Goal: Task Accomplishment & Management: Use online tool/utility

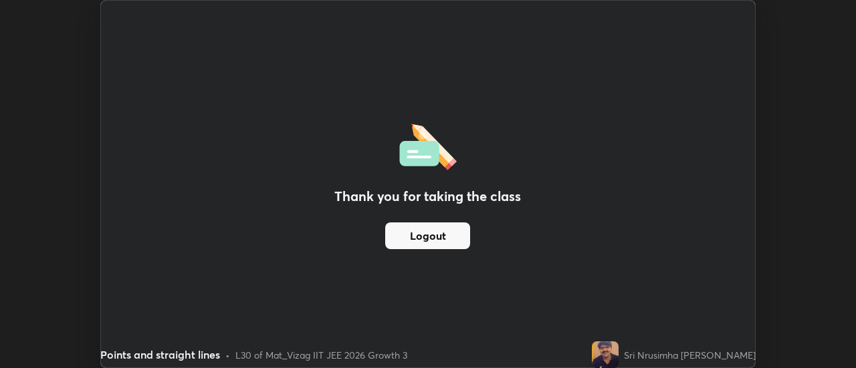
scroll to position [66494, 66006]
click at [451, 235] on button "Logout" at bounding box center [427, 236] width 85 height 27
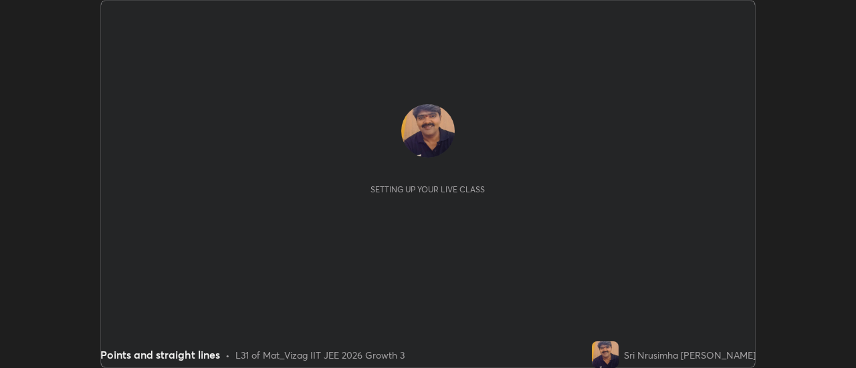
scroll to position [368, 855]
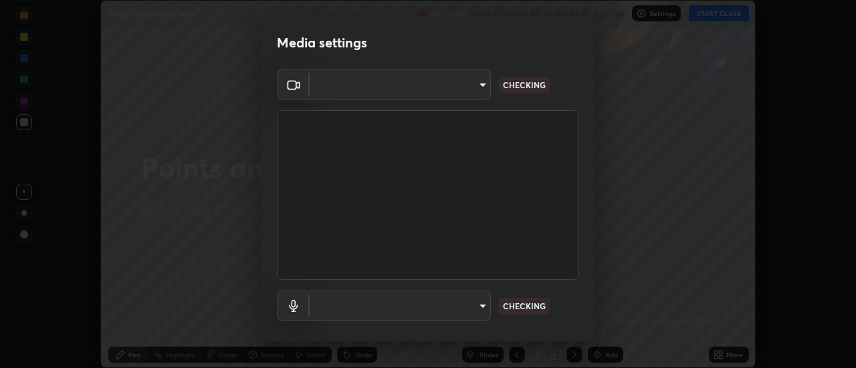
type input "a160d1f8b9ea6b96284e5021699d908bde422b674241d301862b99b2bba0666c"
type input "default"
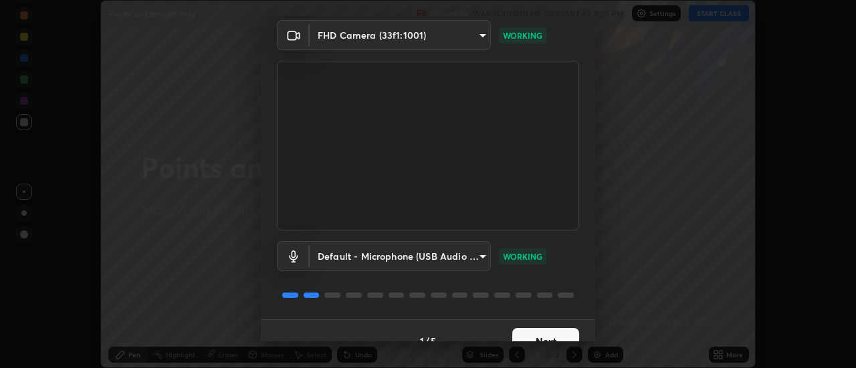
scroll to position [70, 0]
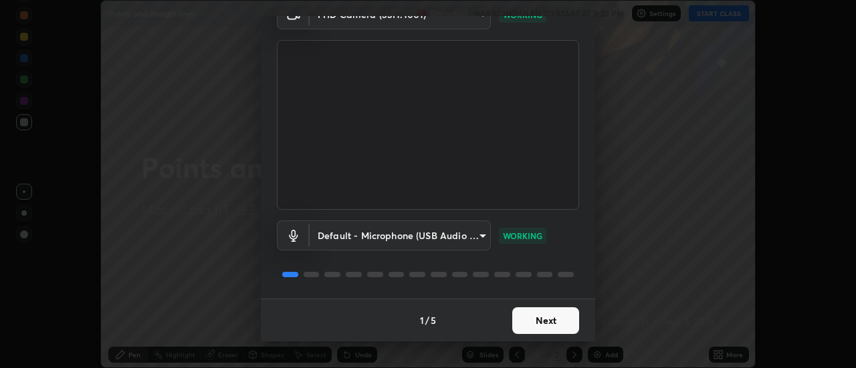
click at [545, 319] on button "Next" at bounding box center [545, 321] width 67 height 27
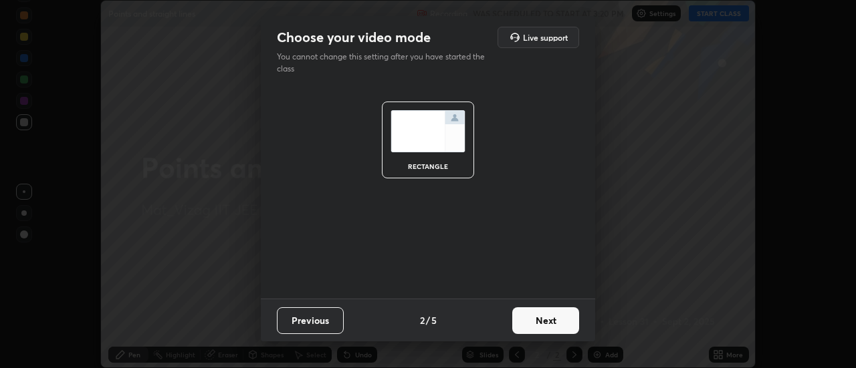
click at [550, 323] on button "Next" at bounding box center [545, 321] width 67 height 27
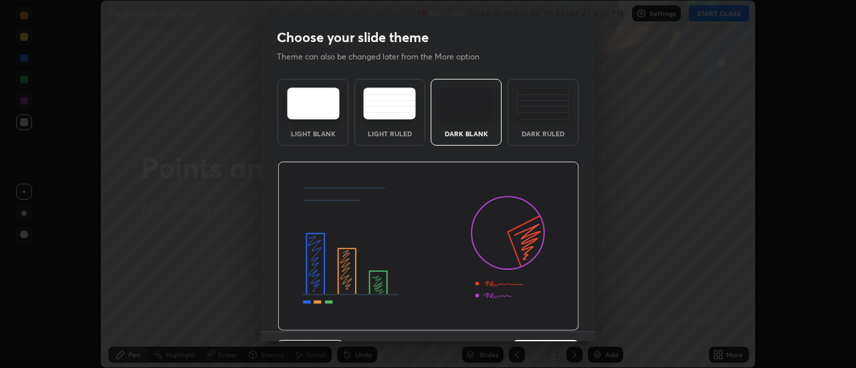
scroll to position [33, 0]
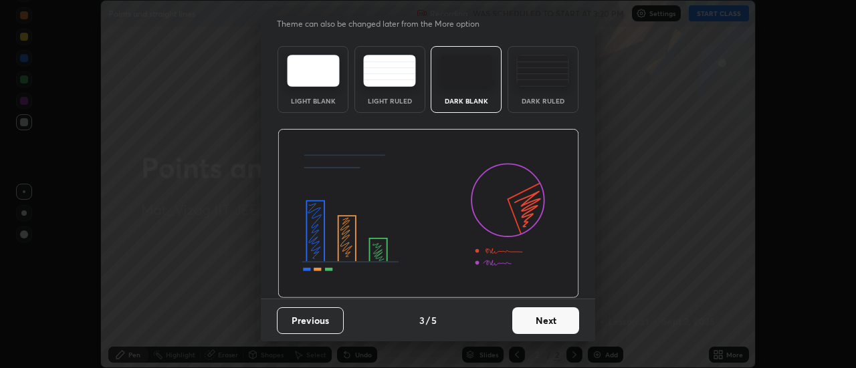
click at [540, 327] on button "Next" at bounding box center [545, 321] width 67 height 27
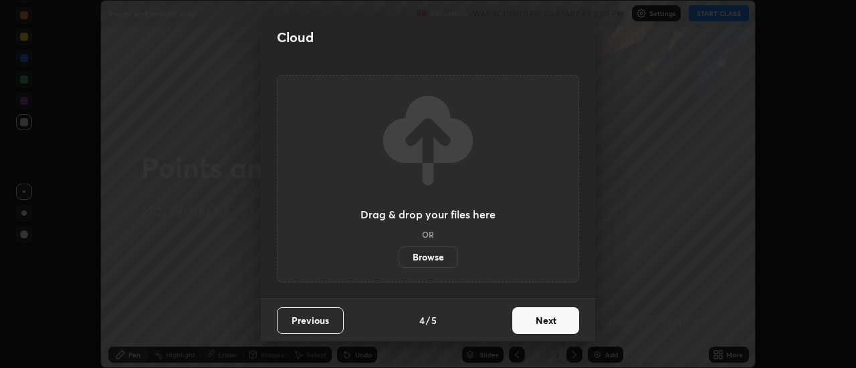
scroll to position [0, 0]
click at [548, 323] on button "Next" at bounding box center [545, 321] width 67 height 27
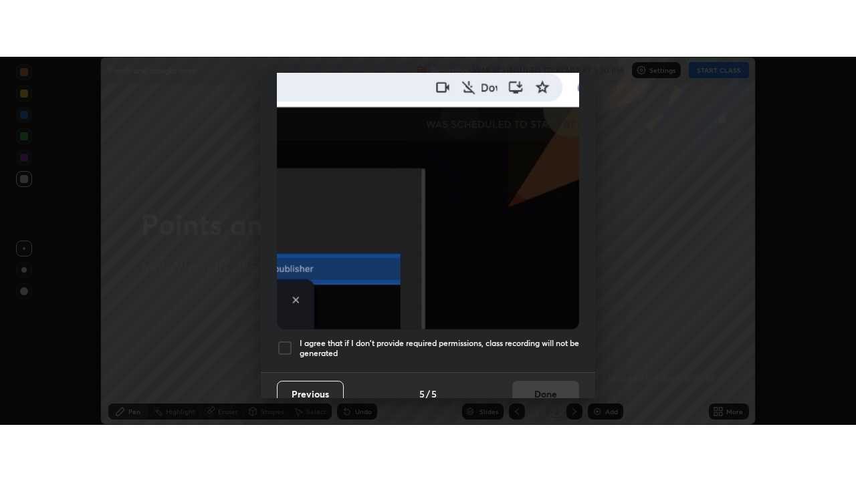
scroll to position [343, 0]
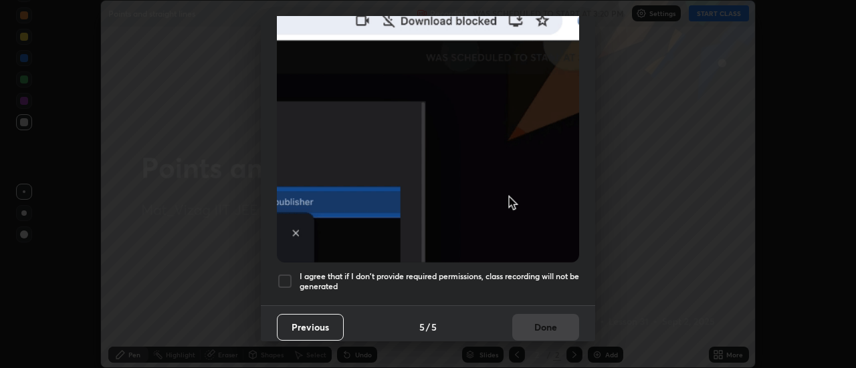
click at [285, 273] on div at bounding box center [285, 281] width 16 height 16
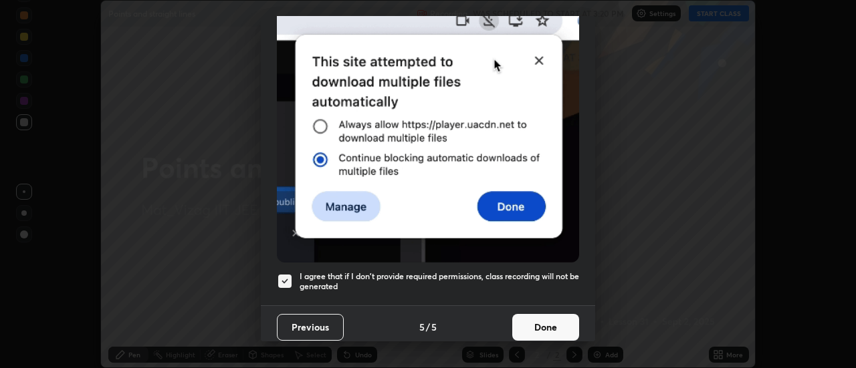
click at [535, 318] on button "Done" at bounding box center [545, 327] width 67 height 27
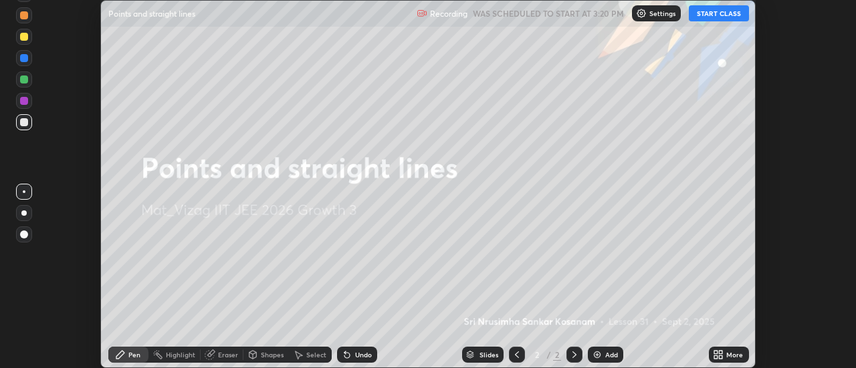
click at [721, 357] on icon at bounding box center [720, 357] width 3 height 3
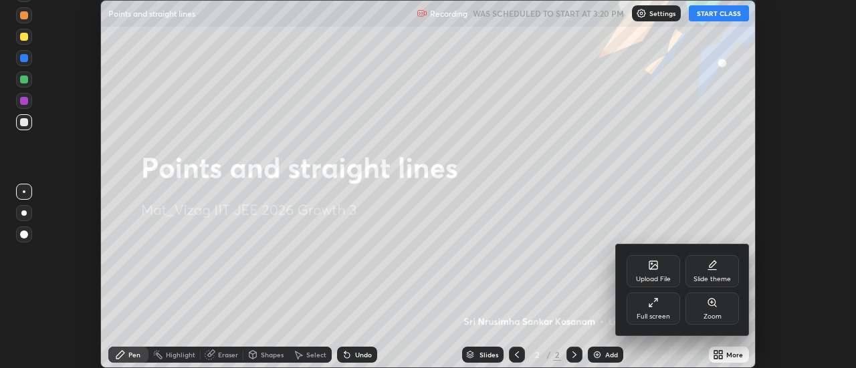
click at [663, 310] on div "Full screen" at bounding box center [652, 309] width 53 height 32
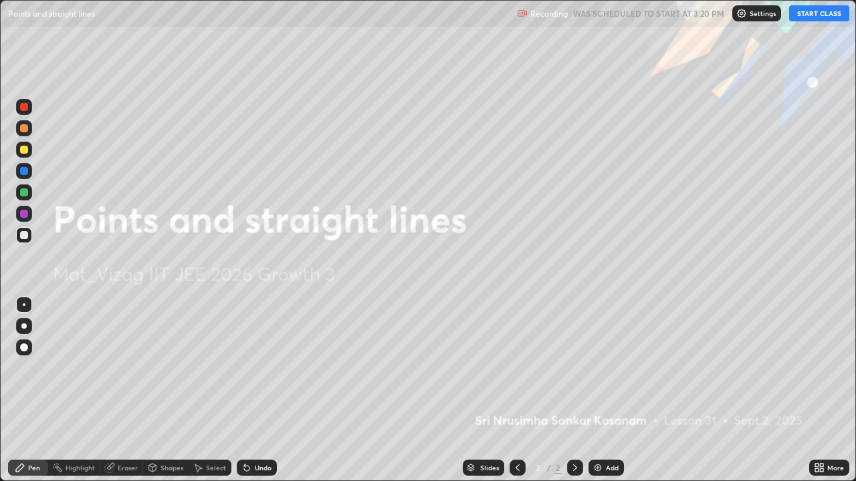
scroll to position [481, 856]
click at [821, 16] on button "START CLASS" at bounding box center [819, 13] width 60 height 16
click at [610, 368] on div "Add" at bounding box center [605, 468] width 35 height 16
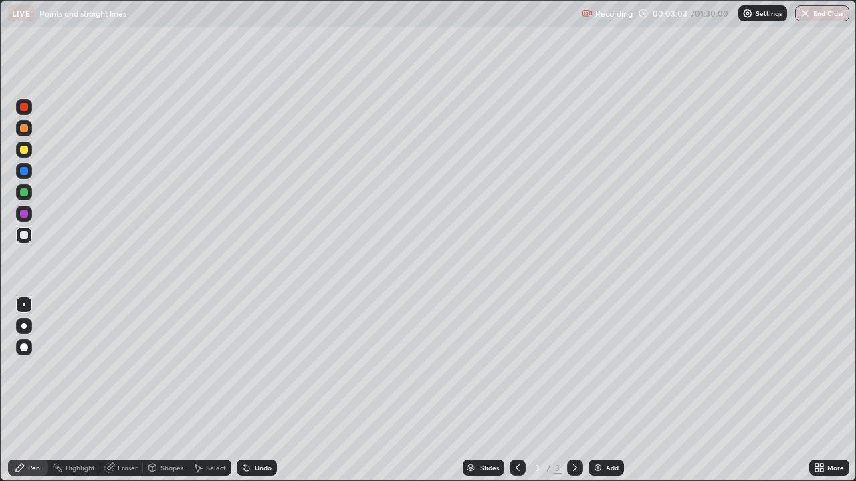
click at [255, 368] on div "Undo" at bounding box center [263, 468] width 17 height 7
click at [260, 368] on div "Undo" at bounding box center [263, 468] width 17 height 7
click at [265, 368] on div "Undo" at bounding box center [263, 468] width 17 height 7
click at [266, 368] on div "Undo" at bounding box center [263, 468] width 17 height 7
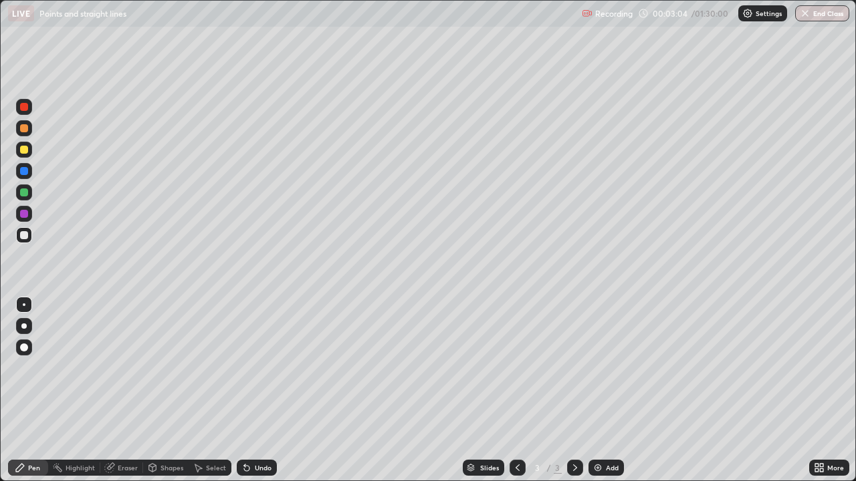
click at [268, 368] on div "Undo" at bounding box center [263, 468] width 17 height 7
click at [266, 368] on div "Undo" at bounding box center [263, 468] width 17 height 7
click at [268, 368] on div "Undo" at bounding box center [263, 468] width 17 height 7
click at [267, 368] on div "Undo" at bounding box center [263, 468] width 17 height 7
click at [269, 368] on div "Undo" at bounding box center [263, 468] width 17 height 7
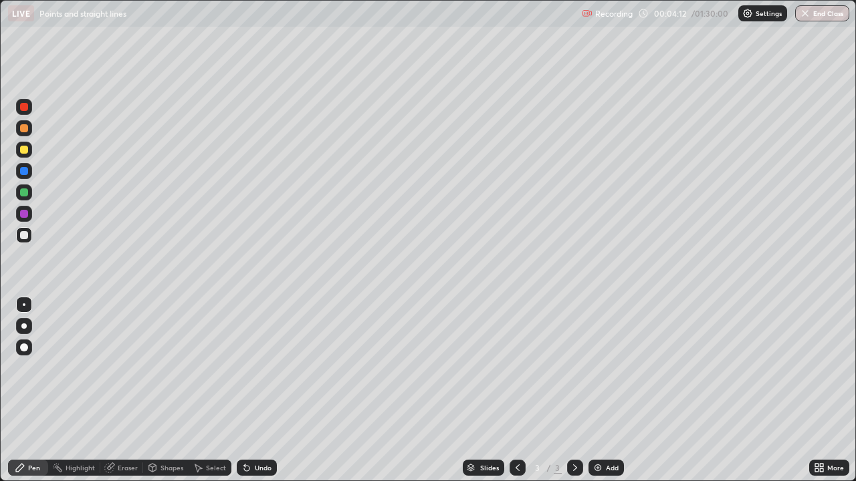
click at [67, 368] on div "Highlight" at bounding box center [80, 468] width 29 height 7
click at [122, 368] on div "Eraser" at bounding box center [128, 468] width 20 height 7
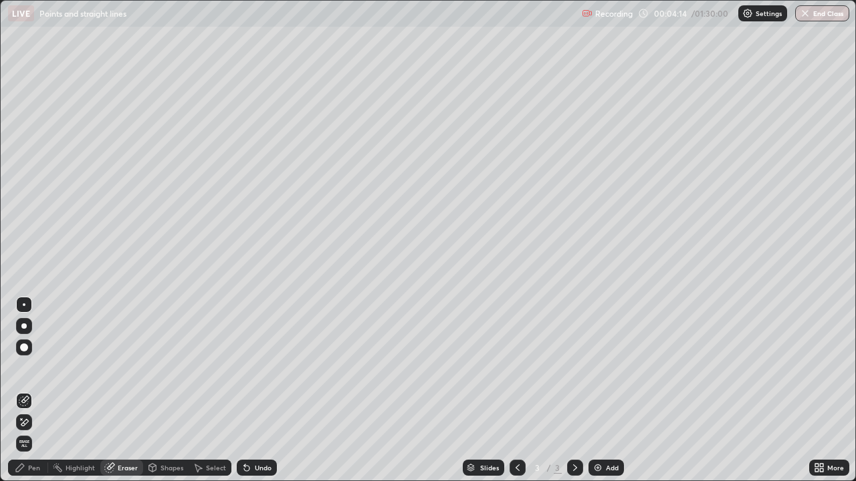
click at [23, 368] on icon at bounding box center [24, 422] width 11 height 11
click at [25, 368] on div "Pen" at bounding box center [28, 468] width 40 height 16
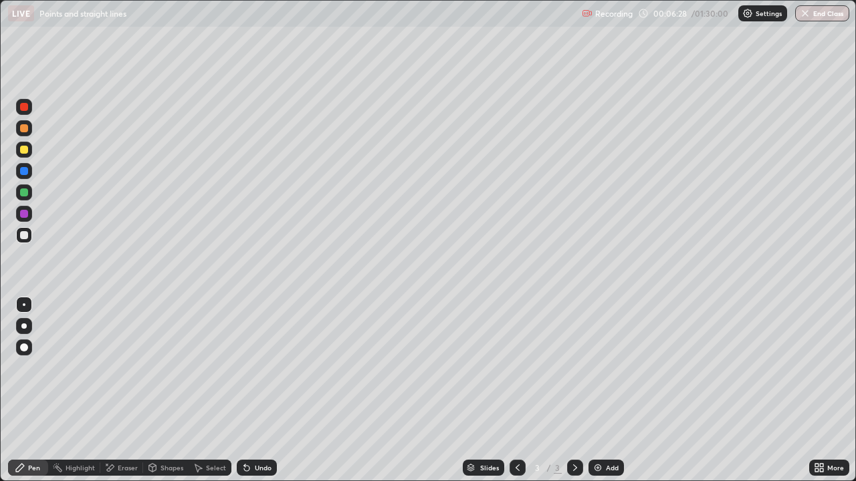
click at [256, 368] on div "Undo" at bounding box center [263, 468] width 17 height 7
click at [267, 368] on div "Undo" at bounding box center [263, 468] width 17 height 7
click at [269, 368] on div "Undo" at bounding box center [257, 468] width 40 height 16
click at [265, 368] on div "Undo" at bounding box center [263, 468] width 17 height 7
click at [266, 368] on div "Undo" at bounding box center [263, 468] width 17 height 7
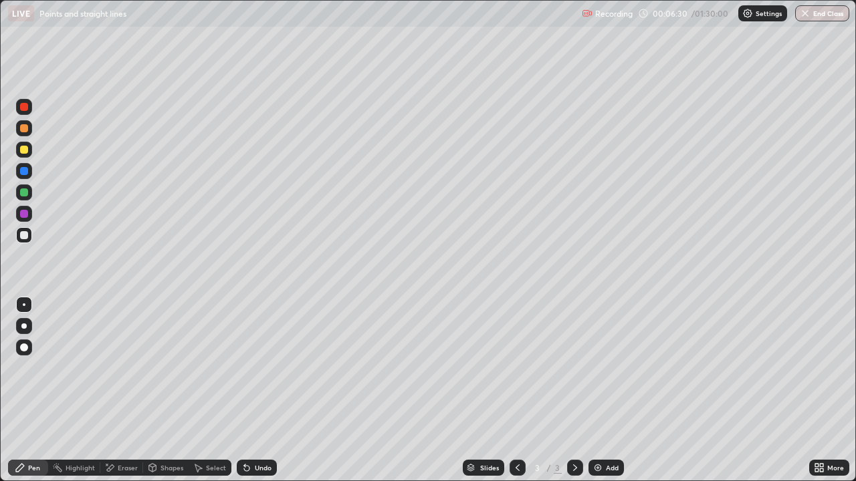
click at [266, 368] on div "Undo" at bounding box center [263, 468] width 17 height 7
click at [264, 368] on div "Undo" at bounding box center [263, 468] width 17 height 7
click at [263, 368] on div "Undo" at bounding box center [263, 468] width 17 height 7
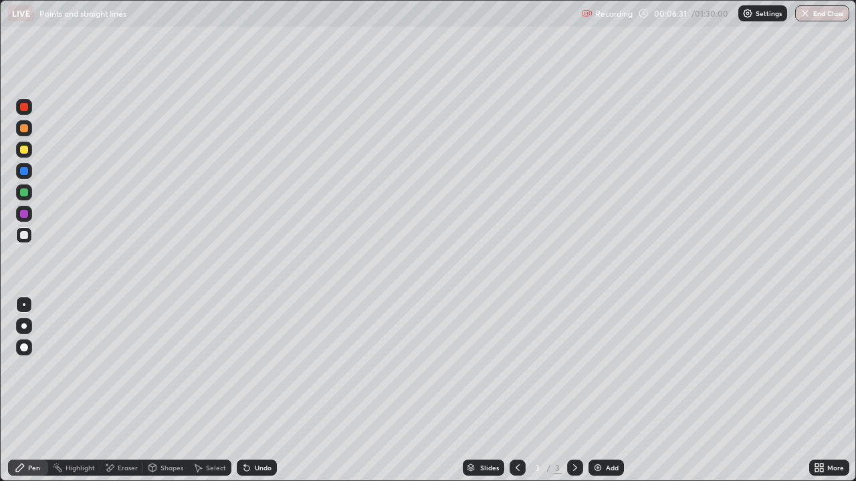
click at [263, 368] on div "Undo" at bounding box center [263, 468] width 17 height 7
click at [594, 368] on img at bounding box center [597, 468] width 11 height 11
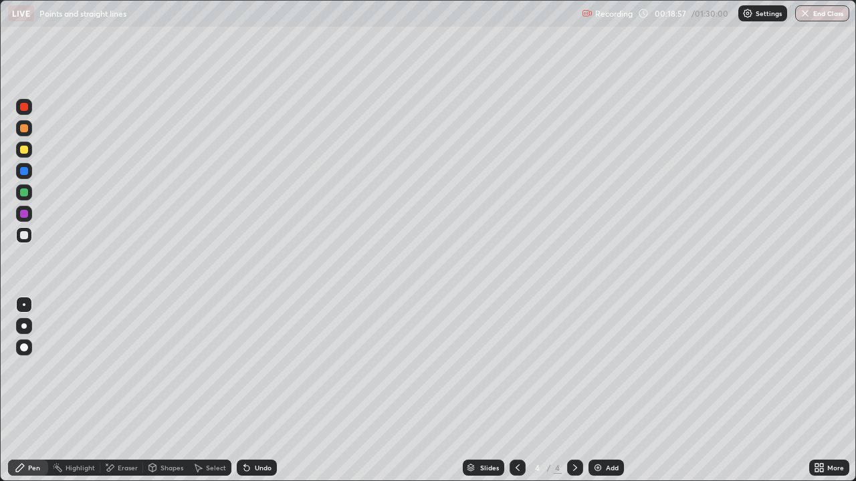
click at [602, 368] on div "Add" at bounding box center [605, 468] width 35 height 16
click at [119, 368] on div "Eraser" at bounding box center [121, 468] width 43 height 16
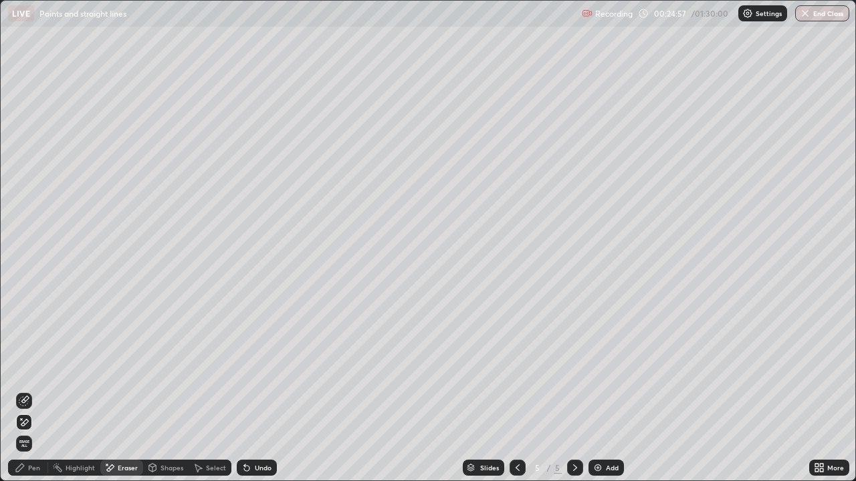
click at [23, 368] on icon at bounding box center [24, 422] width 7 height 7
click at [37, 368] on div "Pen" at bounding box center [34, 468] width 12 height 7
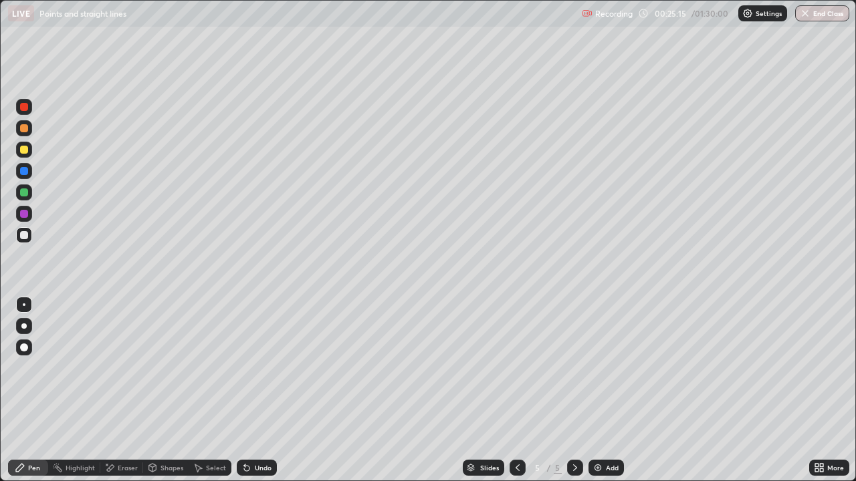
click at [263, 368] on div "Undo" at bounding box center [257, 468] width 40 height 16
click at [262, 368] on div "Undo" at bounding box center [257, 468] width 40 height 16
click at [118, 368] on div "Eraser" at bounding box center [128, 468] width 20 height 7
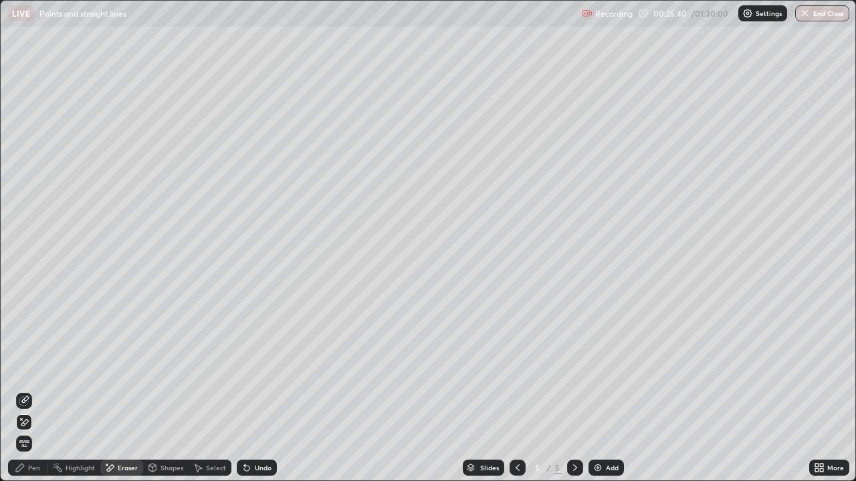
click at [26, 368] on icon at bounding box center [24, 422] width 7 height 7
click at [39, 368] on div "Pen" at bounding box center [34, 468] width 12 height 7
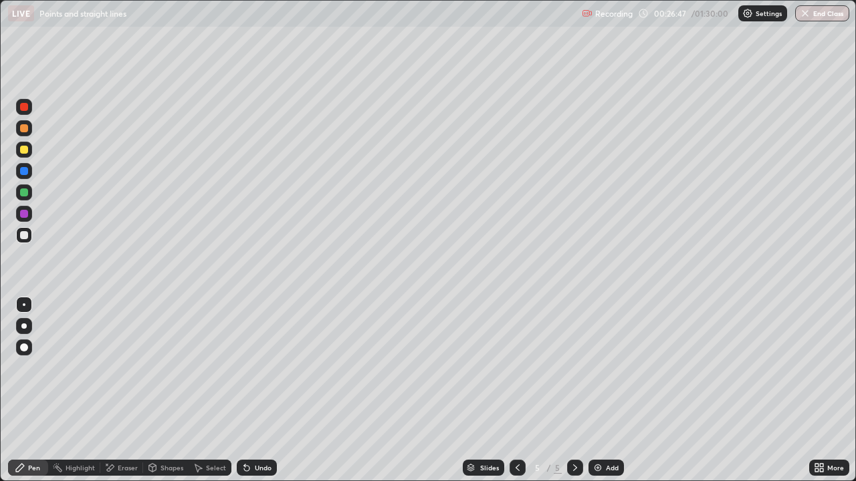
click at [607, 368] on div "Add" at bounding box center [605, 468] width 35 height 16
click at [122, 368] on div "Eraser" at bounding box center [128, 468] width 20 height 7
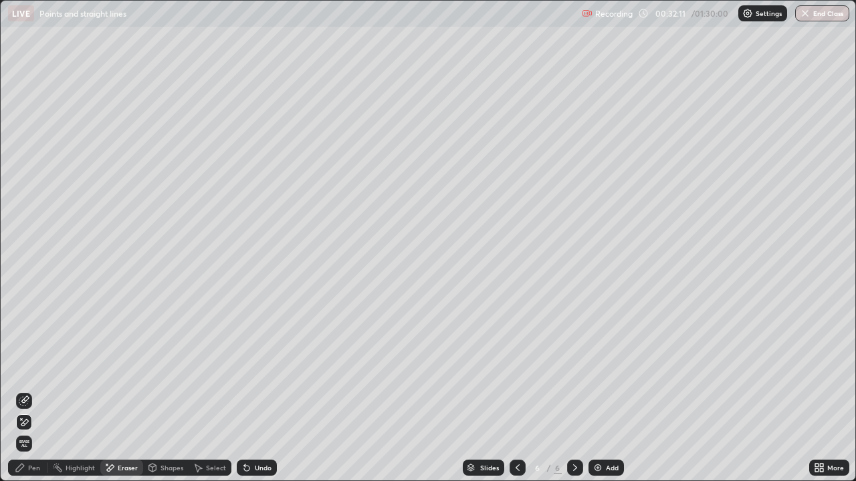
click at [25, 368] on icon at bounding box center [24, 422] width 11 height 11
click at [28, 368] on div "Pen" at bounding box center [34, 468] width 12 height 7
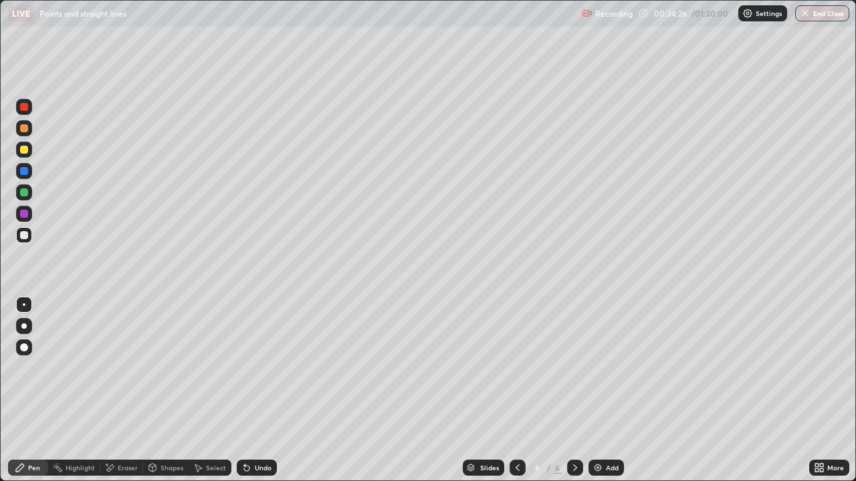
click at [606, 368] on div "Add" at bounding box center [612, 468] width 13 height 7
click at [516, 368] on icon at bounding box center [517, 468] width 11 height 11
click at [574, 368] on icon at bounding box center [575, 468] width 11 height 11
click at [604, 368] on div "Add" at bounding box center [605, 468] width 35 height 16
click at [606, 368] on div "Add" at bounding box center [612, 468] width 13 height 7
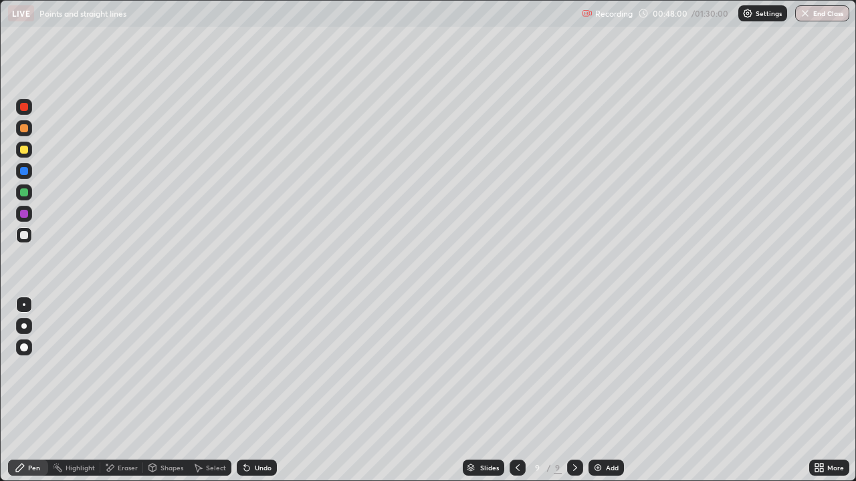
click at [518, 368] on icon at bounding box center [517, 468] width 11 height 11
click at [601, 368] on img at bounding box center [597, 468] width 11 height 11
click at [516, 368] on icon at bounding box center [516, 468] width 11 height 11
click at [517, 368] on icon at bounding box center [517, 468] width 4 height 7
click at [517, 368] on icon at bounding box center [516, 468] width 11 height 11
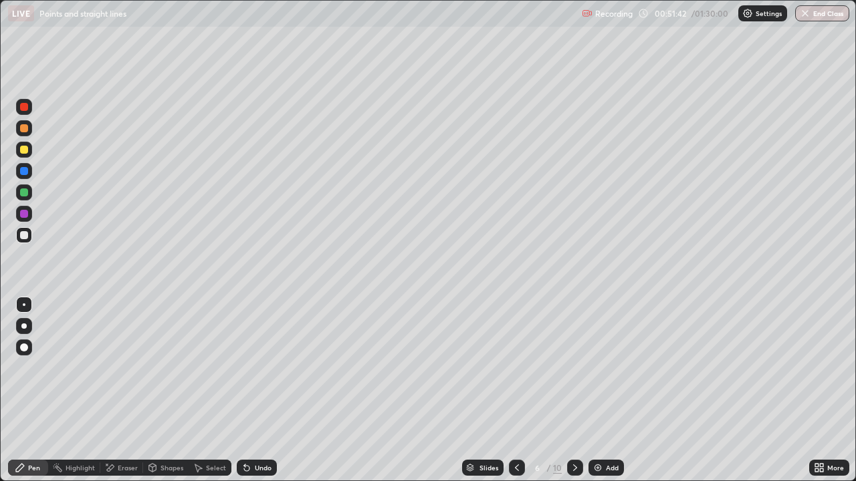
click at [516, 368] on icon at bounding box center [516, 468] width 11 height 11
click at [576, 368] on icon at bounding box center [575, 468] width 11 height 11
click at [577, 368] on div at bounding box center [575, 468] width 16 height 16
click at [574, 368] on icon at bounding box center [575, 468] width 4 height 7
click at [574, 368] on icon at bounding box center [575, 468] width 11 height 11
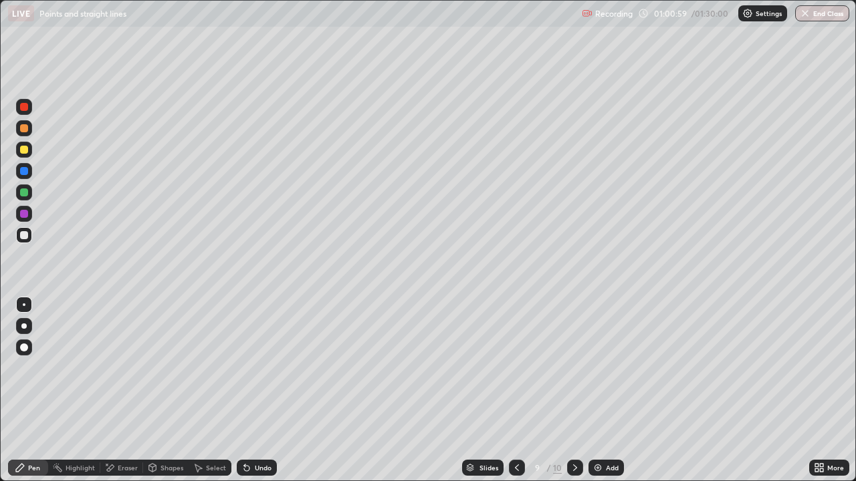
click at [570, 368] on icon at bounding box center [575, 468] width 11 height 11
click at [255, 368] on div "Undo" at bounding box center [263, 468] width 17 height 7
click at [259, 368] on div "Undo" at bounding box center [263, 468] width 17 height 7
click at [263, 368] on div "Undo" at bounding box center [263, 468] width 17 height 7
click at [265, 368] on div "Undo" at bounding box center [257, 468] width 40 height 16
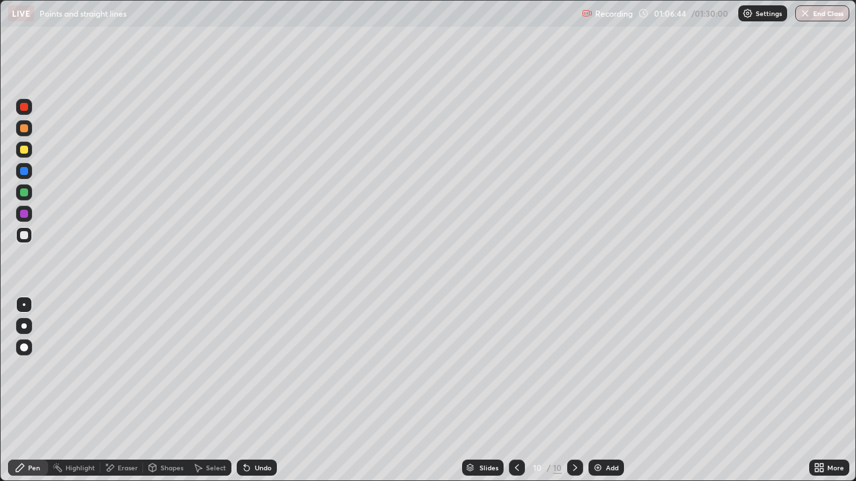
click at [265, 368] on div "Undo" at bounding box center [257, 468] width 40 height 16
click at [267, 368] on div "Undo" at bounding box center [257, 468] width 40 height 16
click at [269, 368] on div "Undo" at bounding box center [257, 468] width 40 height 16
click at [600, 368] on img at bounding box center [597, 468] width 11 height 11
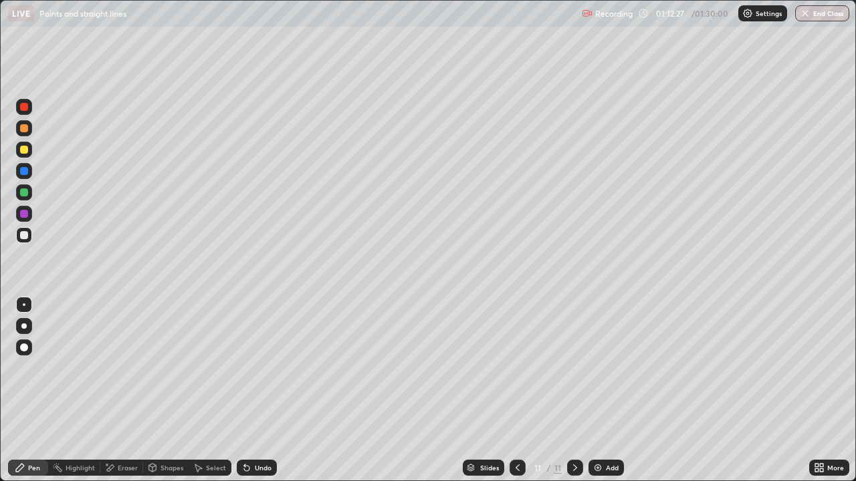
click at [606, 368] on div "Add" at bounding box center [612, 468] width 13 height 7
click at [524, 368] on div at bounding box center [517, 468] width 16 height 16
click at [829, 12] on button "End Class" at bounding box center [822, 13] width 53 height 16
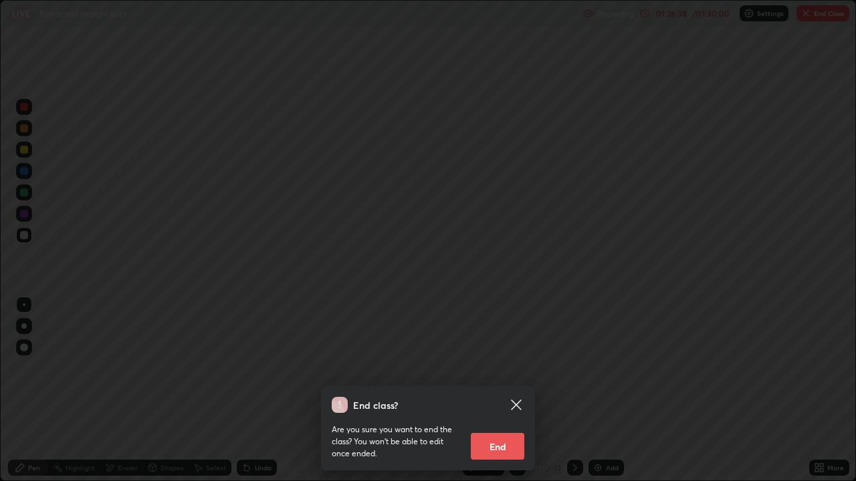
click at [518, 368] on button "End" at bounding box center [497, 446] width 53 height 27
